Goal: Task Accomplishment & Management: Manage account settings

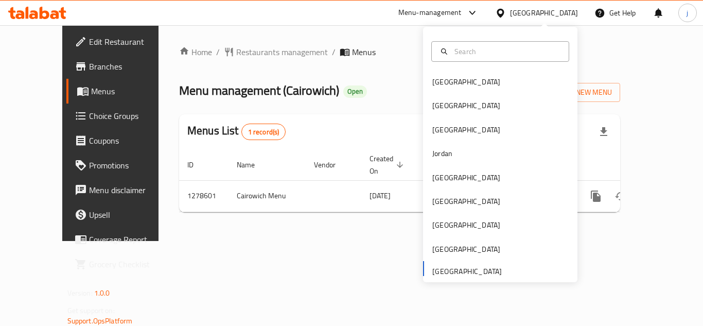
click at [433, 204] on div "Oman" at bounding box center [466, 201] width 68 height 11
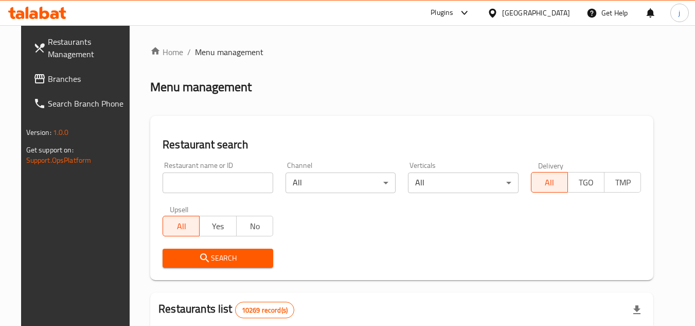
click at [48, 80] on span "Branches" at bounding box center [88, 79] width 81 height 12
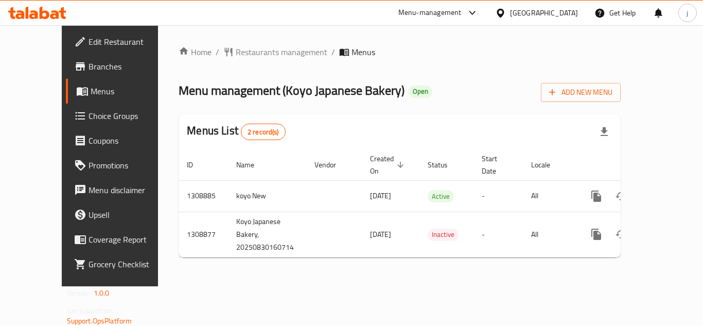
click at [89, 46] on span "Edit Restaurant" at bounding box center [130, 42] width 82 height 12
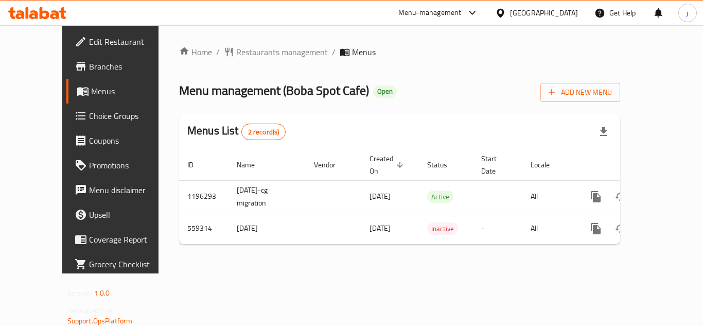
click at [89, 40] on span "Edit Restaurant" at bounding box center [130, 42] width 82 height 12
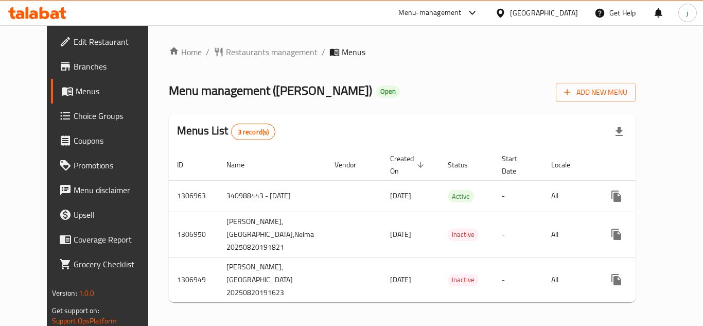
click at [517, 12] on div "[GEOGRAPHIC_DATA]" at bounding box center [544, 12] width 68 height 11
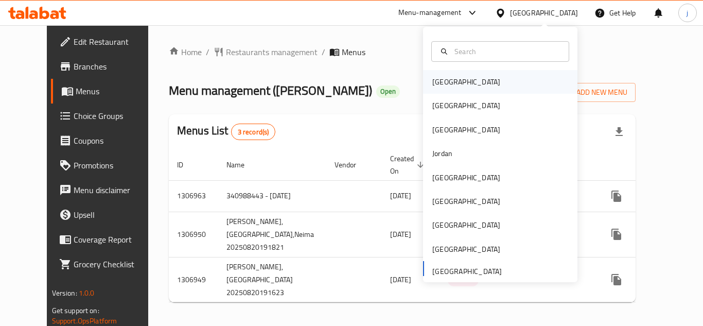
click at [435, 80] on div "[GEOGRAPHIC_DATA]" at bounding box center [466, 81] width 68 height 11
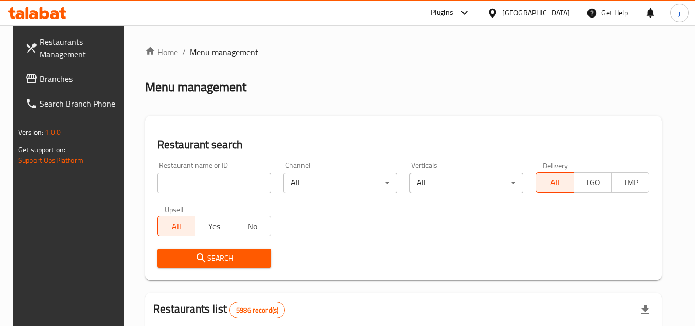
click at [73, 81] on span "Branches" at bounding box center [80, 79] width 81 height 12
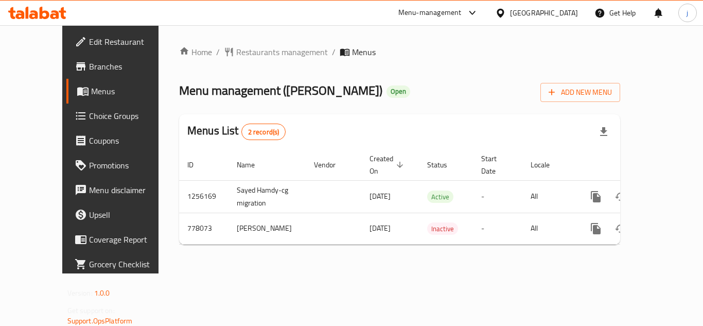
click at [504, 15] on icon at bounding box center [500, 12] width 7 height 9
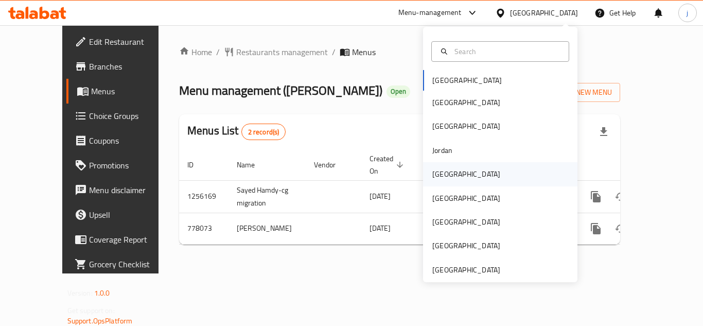
click at [448, 177] on div "[GEOGRAPHIC_DATA]" at bounding box center [466, 174] width 84 height 24
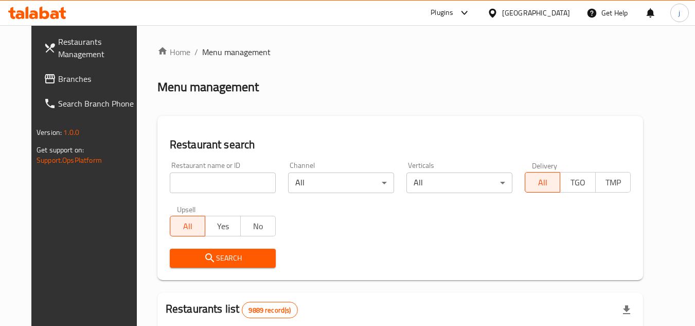
click at [58, 78] on span "Branches" at bounding box center [98, 79] width 81 height 12
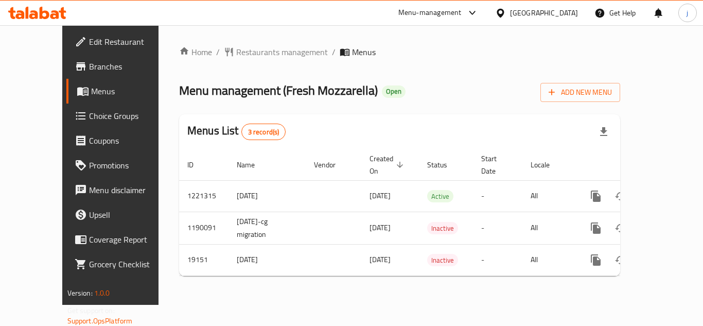
click at [506, 12] on icon at bounding box center [500, 13] width 11 height 11
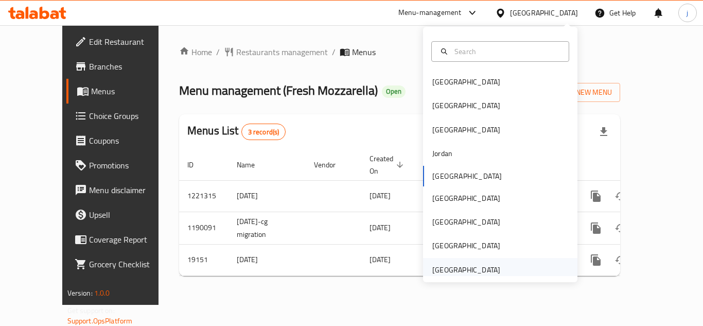
click at [449, 270] on div "[GEOGRAPHIC_DATA]" at bounding box center [466, 269] width 68 height 11
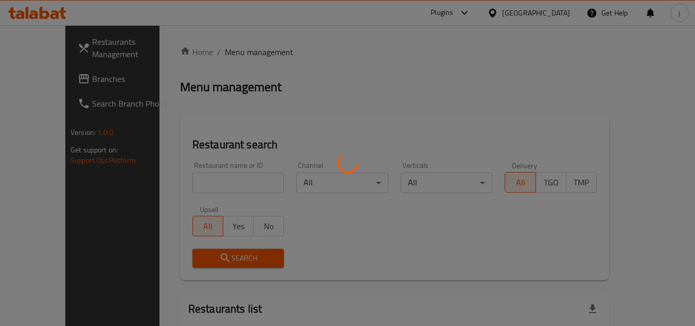
click at [35, 87] on div at bounding box center [347, 163] width 695 height 326
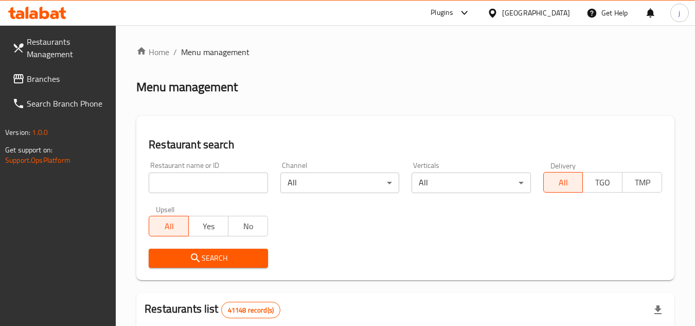
click at [37, 78] on span "Branches" at bounding box center [67, 79] width 81 height 12
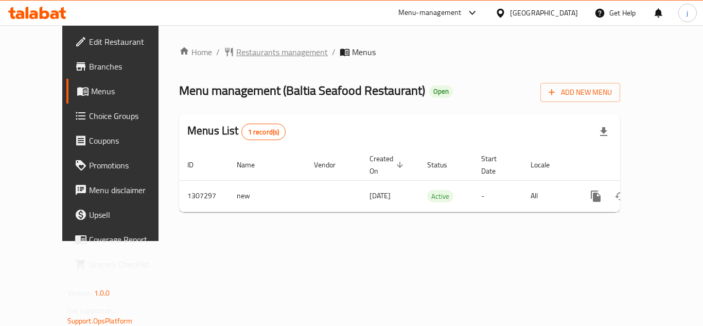
click at [236, 52] on span "Restaurants management" at bounding box center [282, 52] width 92 height 12
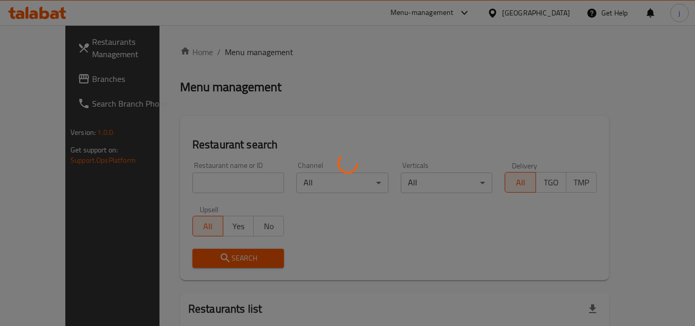
click at [40, 75] on div at bounding box center [347, 163] width 695 height 326
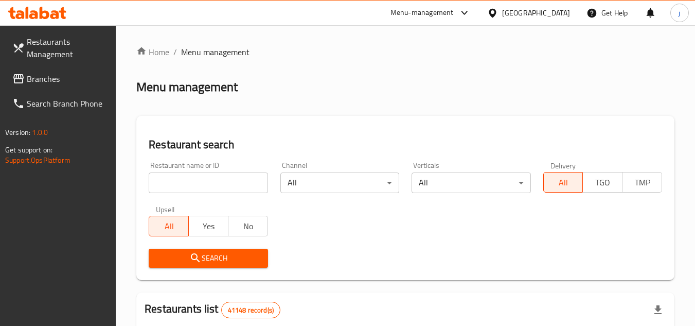
click at [32, 85] on span "Branches" at bounding box center [67, 79] width 81 height 12
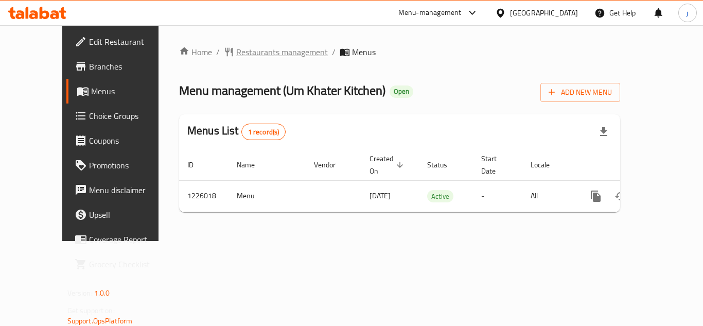
click at [245, 48] on span "Restaurants management" at bounding box center [282, 52] width 92 height 12
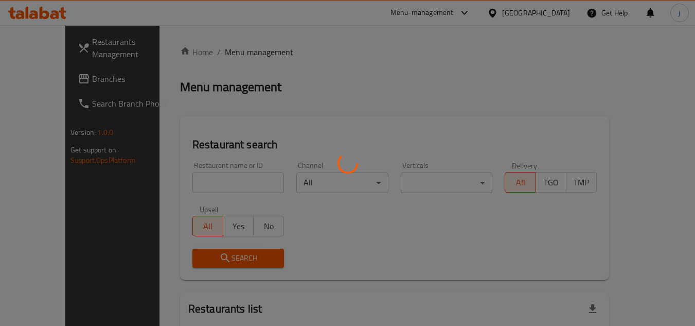
click at [55, 79] on div at bounding box center [347, 163] width 695 height 326
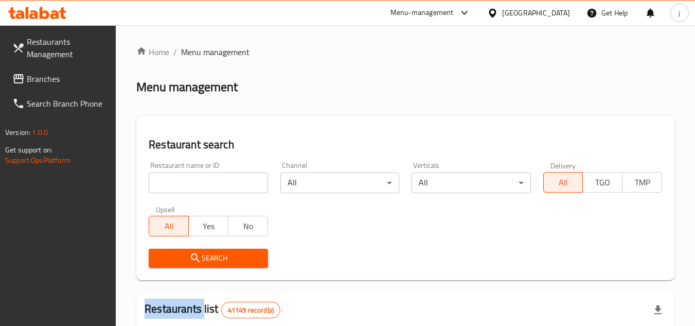
click at [55, 79] on span "Branches" at bounding box center [67, 79] width 81 height 12
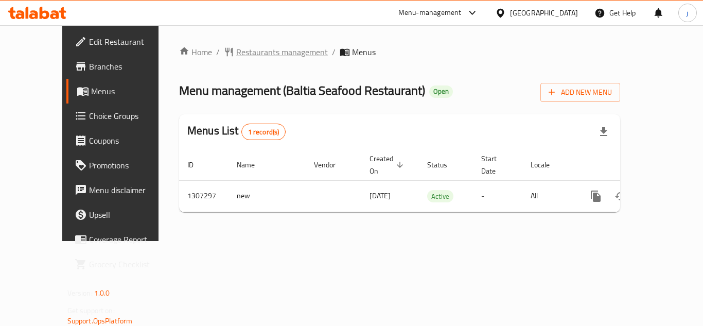
click at [237, 49] on span "Restaurants management" at bounding box center [282, 52] width 92 height 12
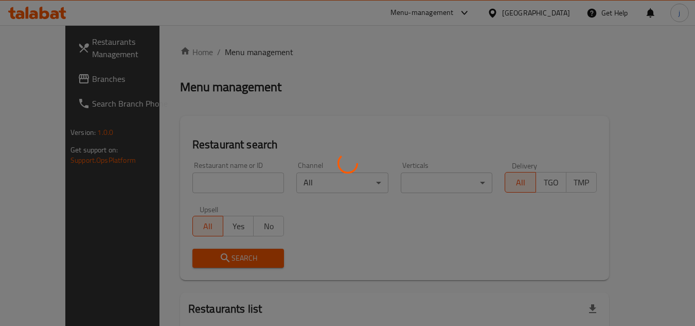
click at [49, 79] on div at bounding box center [347, 163] width 695 height 326
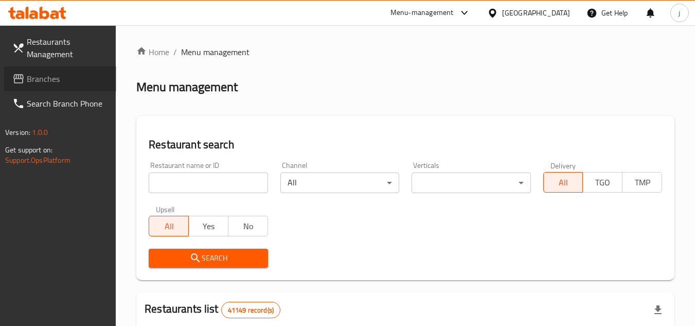
click at [47, 79] on span "Branches" at bounding box center [67, 79] width 81 height 12
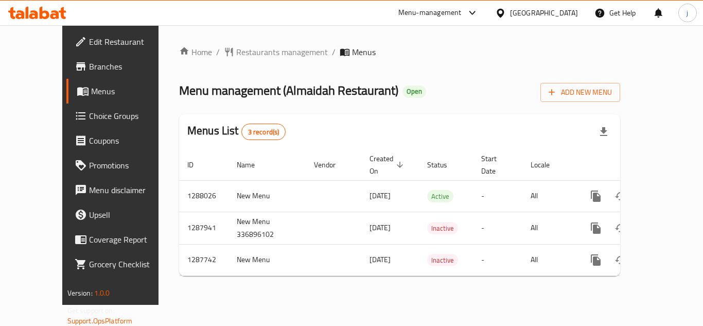
click at [542, 11] on div "[GEOGRAPHIC_DATA]" at bounding box center [544, 12] width 68 height 11
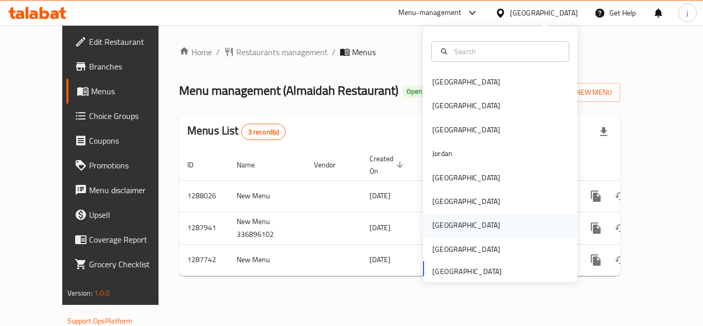
click at [434, 226] on div "[GEOGRAPHIC_DATA]" at bounding box center [466, 224] width 68 height 11
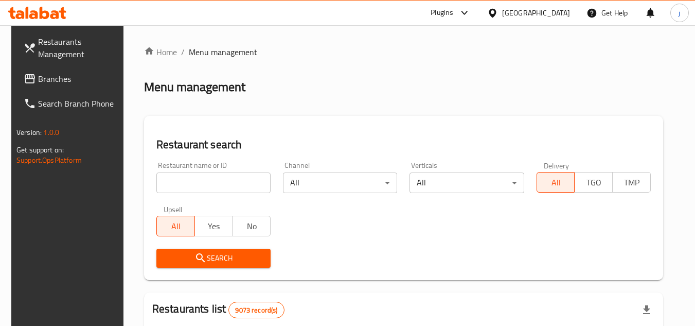
click at [51, 76] on span "Branches" at bounding box center [78, 79] width 81 height 12
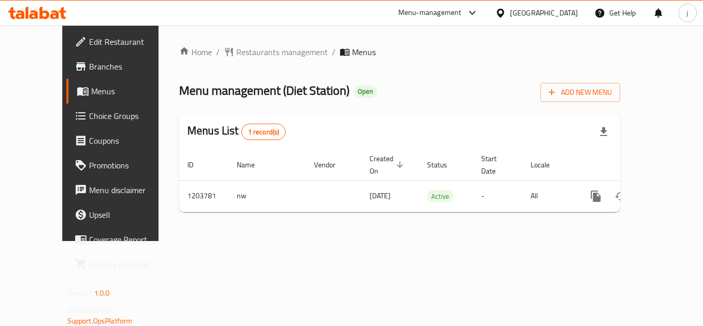
click at [506, 12] on icon at bounding box center [500, 13] width 11 height 11
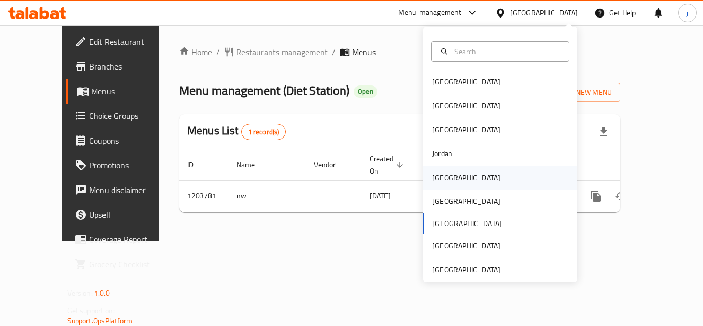
click at [432, 183] on div "[GEOGRAPHIC_DATA]" at bounding box center [466, 177] width 68 height 11
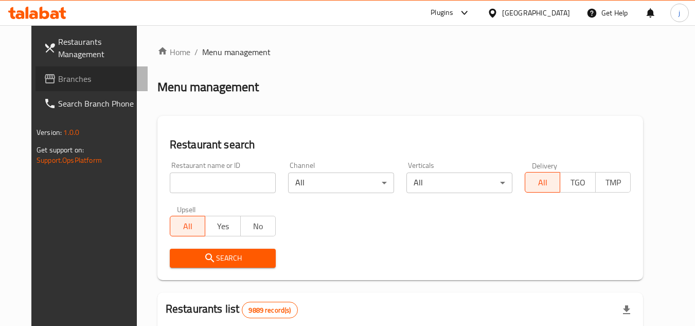
click at [58, 81] on span "Branches" at bounding box center [98, 79] width 81 height 12
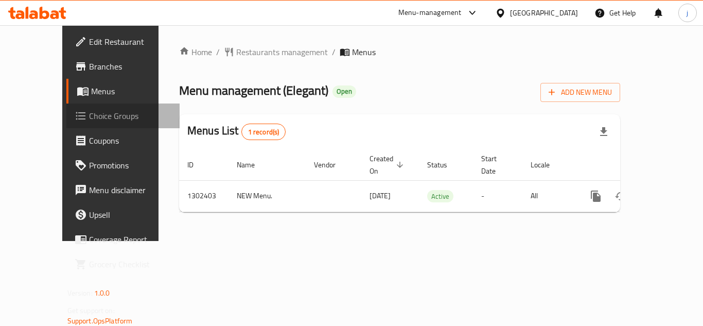
click at [89, 116] on span "Choice Groups" at bounding box center [130, 116] width 82 height 12
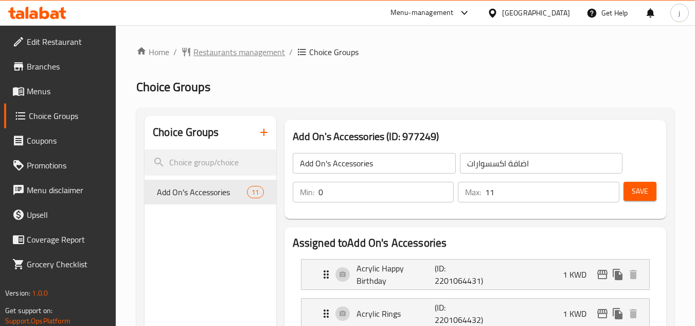
click at [230, 50] on span "Restaurants management" at bounding box center [240, 52] width 92 height 12
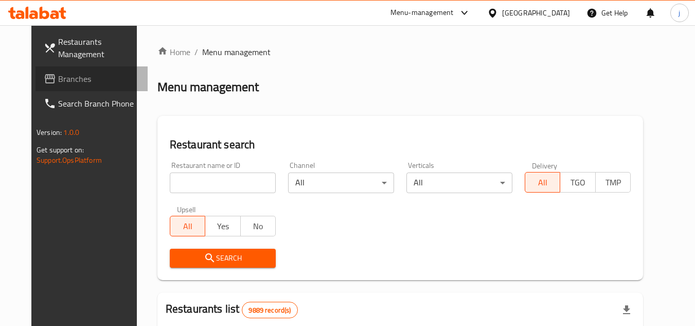
click at [58, 80] on span "Branches" at bounding box center [98, 79] width 81 height 12
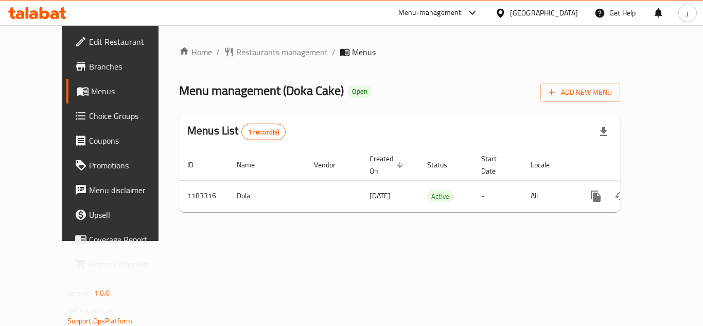
click at [89, 121] on span "Choice Groups" at bounding box center [130, 116] width 82 height 12
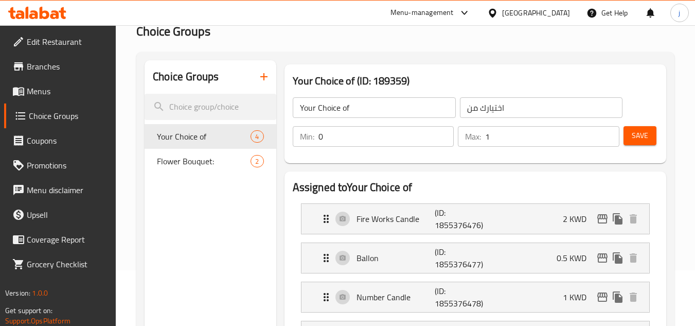
scroll to position [51, 0]
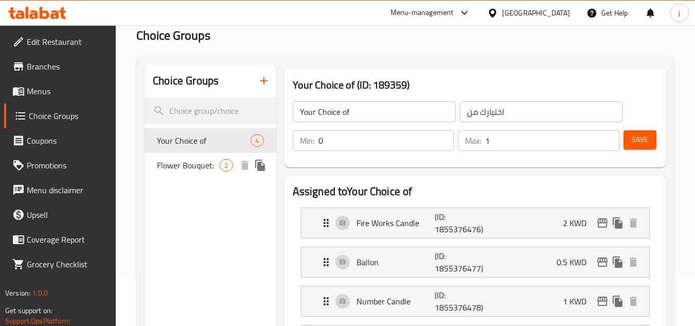
click at [189, 163] on span "Flower Bouquet:" at bounding box center [188, 165] width 63 height 12
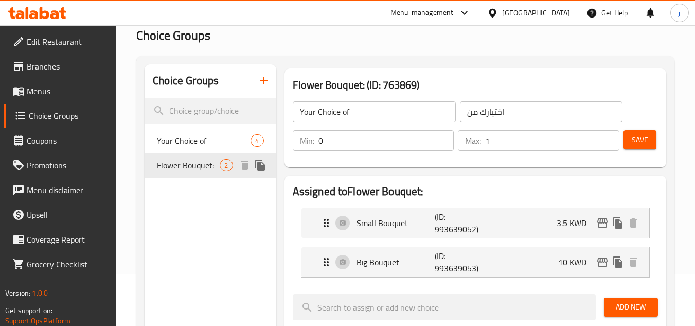
type input "Flower Bouquet:"
type input ":باقة الزهور"
click at [498, 16] on icon at bounding box center [492, 13] width 11 height 11
click at [496, 16] on icon at bounding box center [492, 12] width 7 height 9
click at [496, 13] on icon at bounding box center [492, 12] width 7 height 9
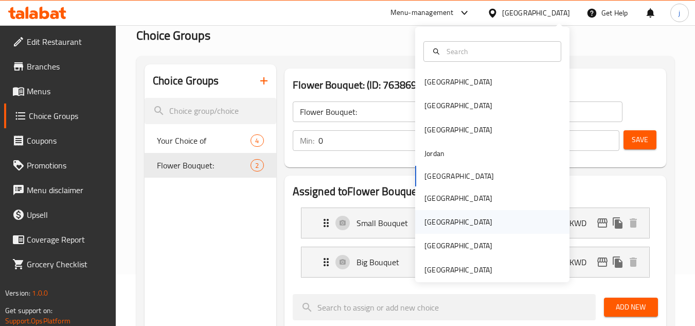
click at [430, 219] on div "[GEOGRAPHIC_DATA]" at bounding box center [459, 221] width 68 height 11
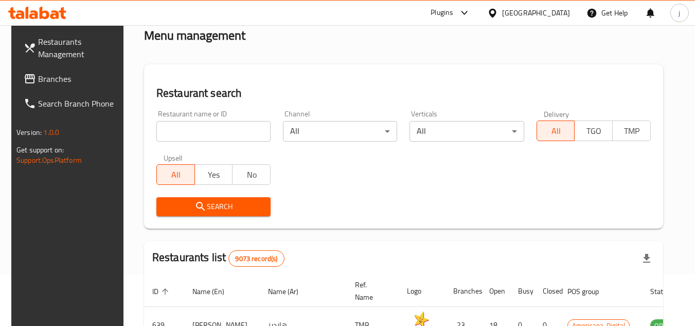
click at [46, 73] on span "Branches" at bounding box center [78, 79] width 81 height 12
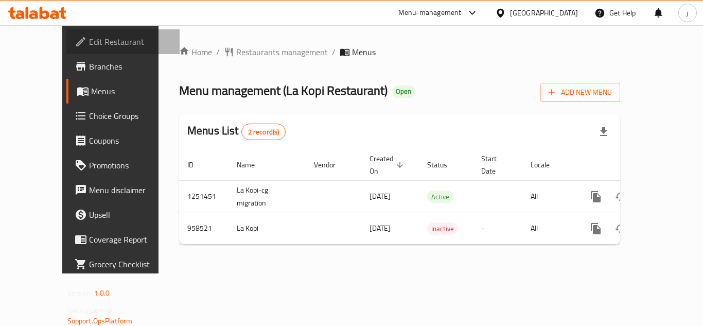
click at [82, 48] on link "Edit Restaurant" at bounding box center [122, 41] width 113 height 25
